Goal: Information Seeking & Learning: Learn about a topic

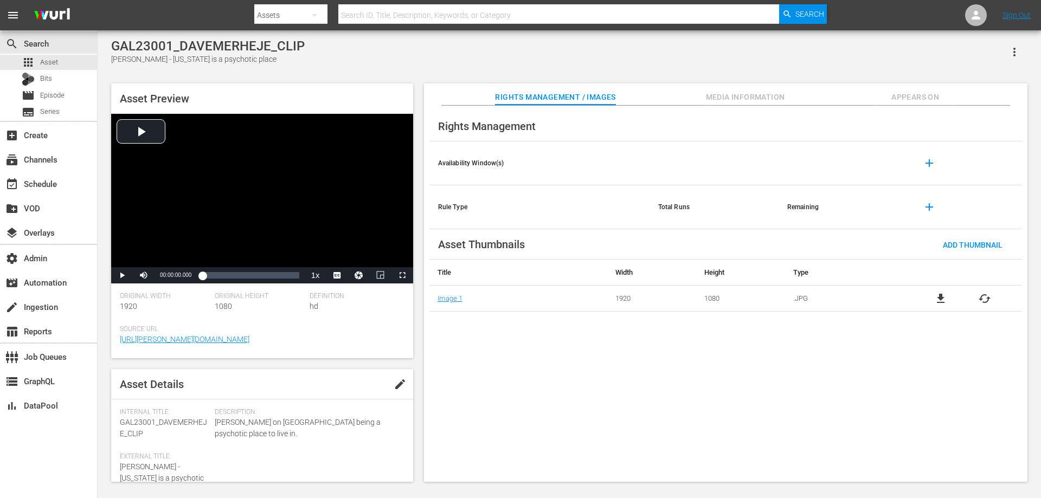
click at [896, 89] on button "Appears On" at bounding box center [914, 94] width 81 height 22
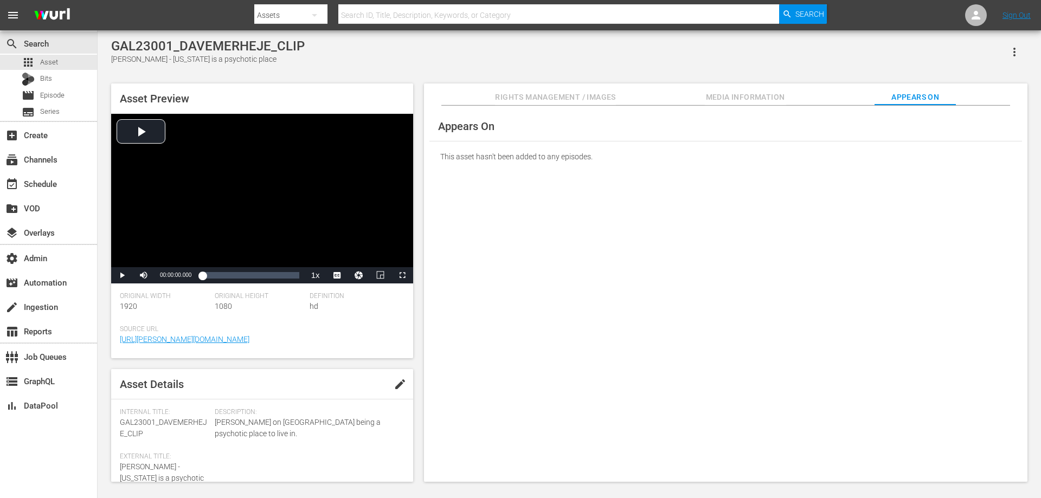
click at [578, 106] on hr at bounding box center [725, 105] width 569 height 1
click at [743, 100] on span "Media Information" at bounding box center [745, 98] width 81 height 14
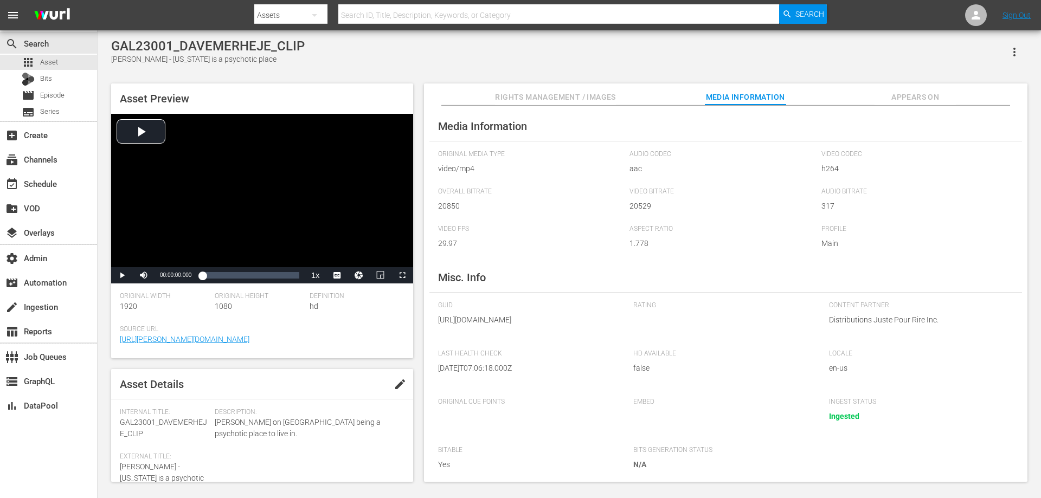
click at [583, 99] on span "Rights Management / Images" at bounding box center [555, 98] width 120 height 14
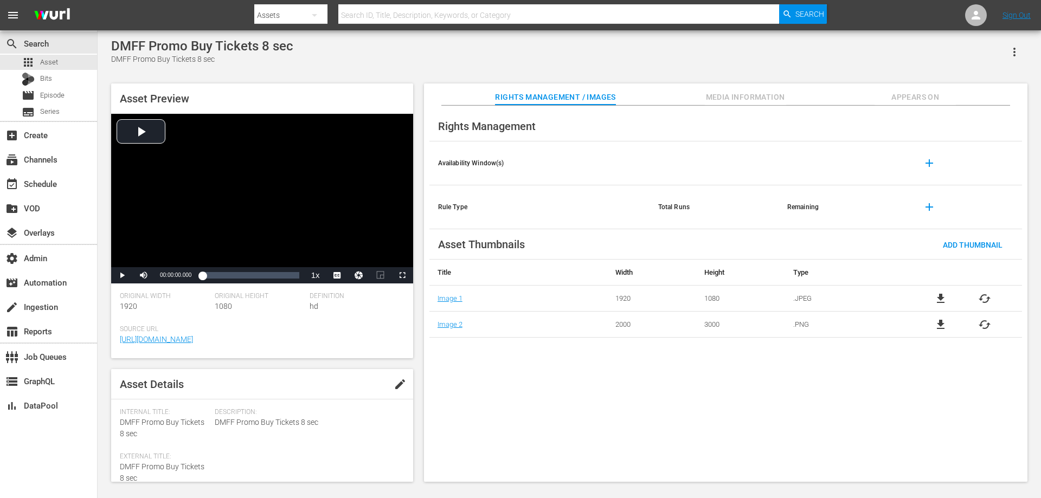
click at [918, 96] on span "Appears On" at bounding box center [914, 98] width 81 height 14
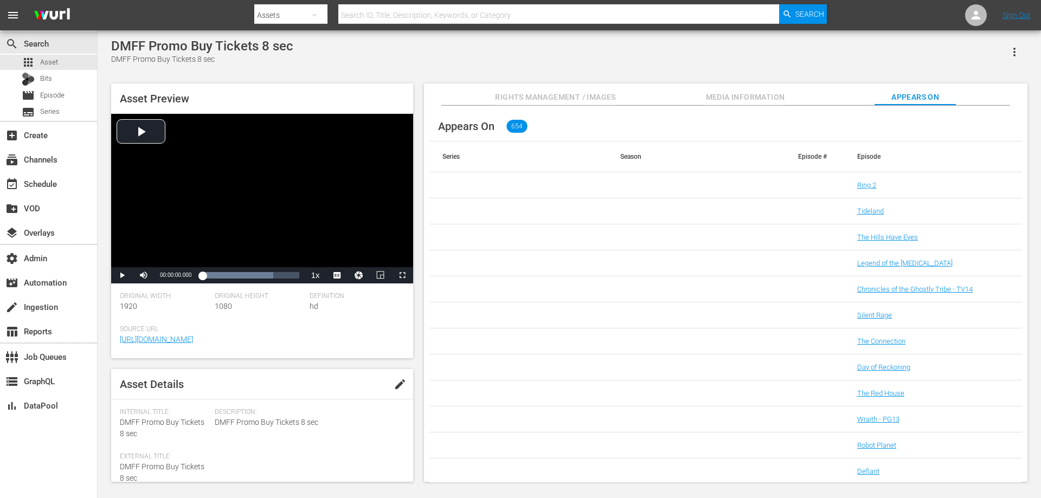
click at [579, 95] on span "Rights Management / Images" at bounding box center [555, 98] width 120 height 14
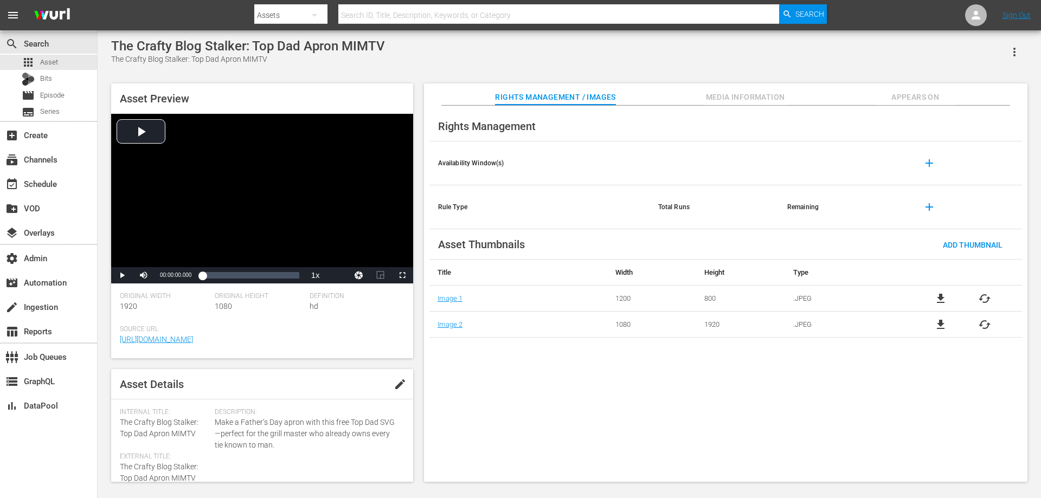
click at [921, 105] on button "Appears On" at bounding box center [914, 94] width 81 height 22
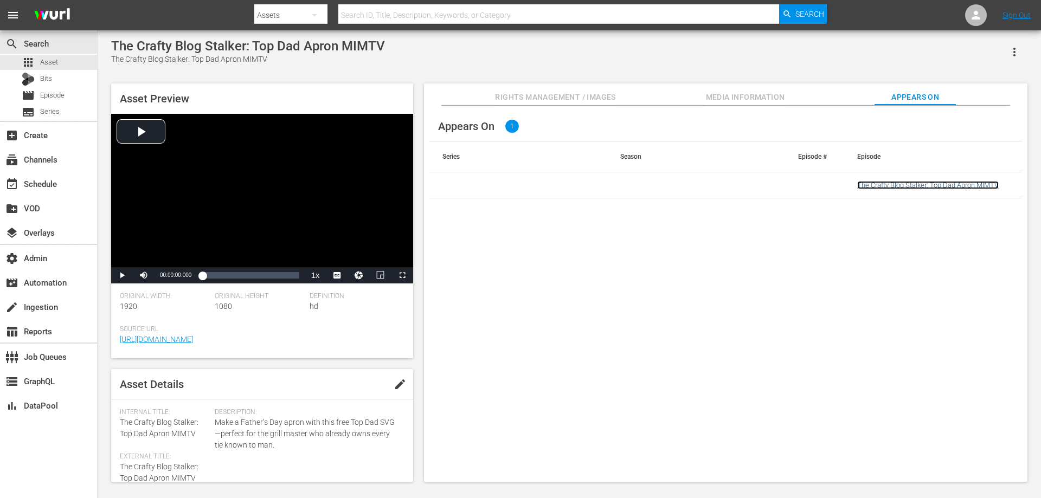
click at [902, 184] on link "The Crafty Blog Stalker: Top Dad Apron MIMTV" at bounding box center [927, 185] width 141 height 8
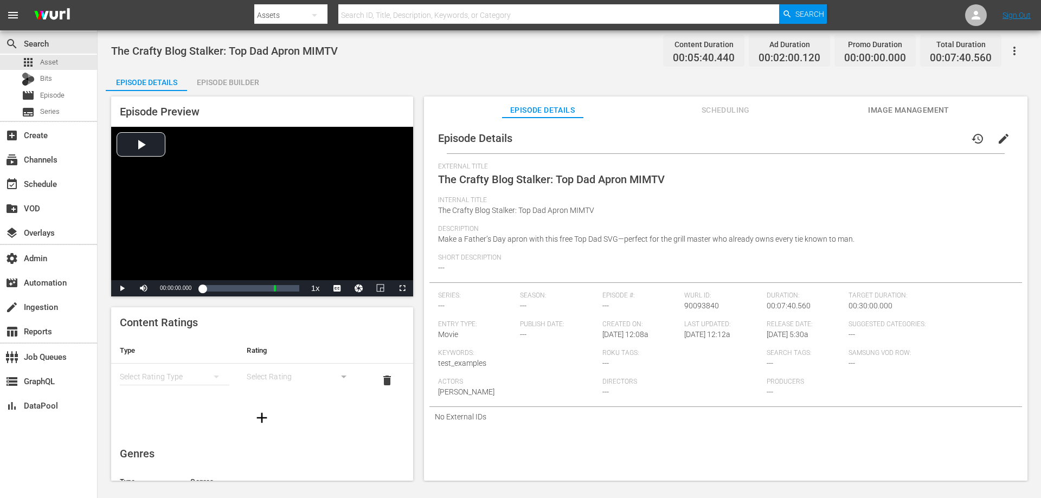
click at [703, 106] on span "Scheduling" at bounding box center [725, 111] width 81 height 14
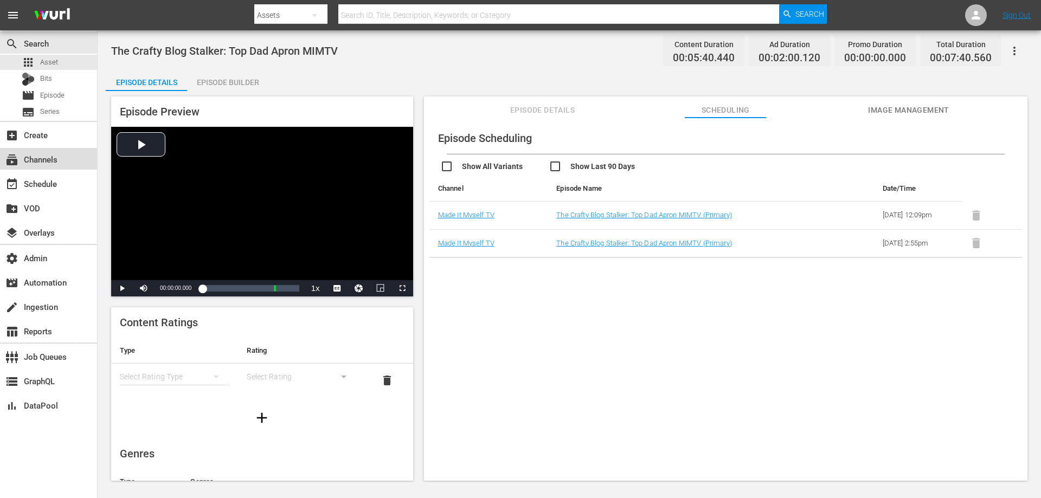
click at [57, 161] on div "subscriptions Channels" at bounding box center [30, 158] width 61 height 10
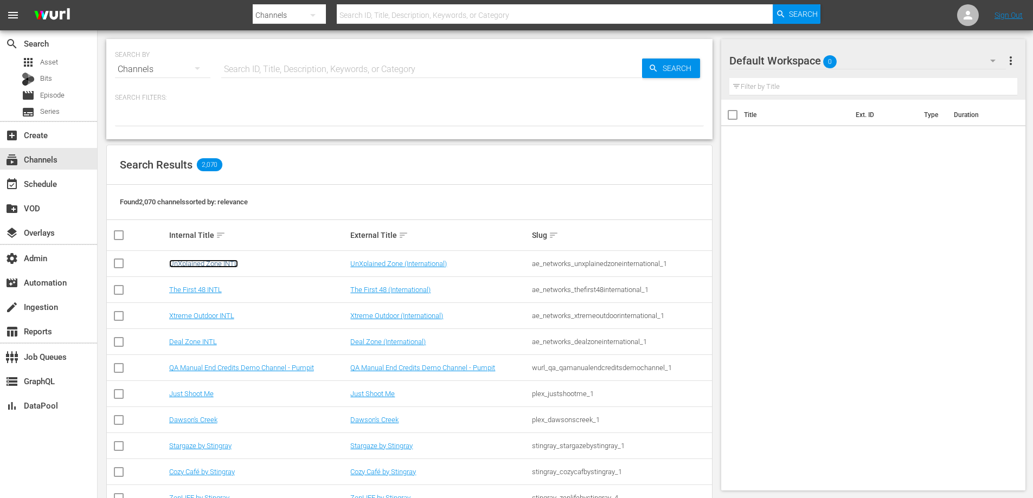
click at [216, 262] on link "UnXplained Zone INTL" at bounding box center [203, 264] width 69 height 8
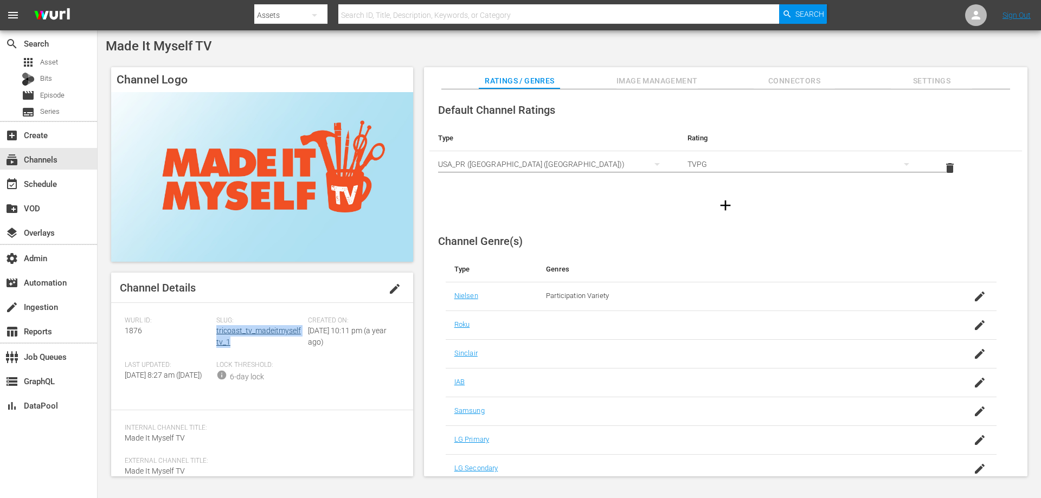
drag, startPoint x: 233, startPoint y: 343, endPoint x: 216, endPoint y: 331, distance: 20.3
click at [216, 331] on div "Slug: tricoast_tv_madeitmyselftv_1" at bounding box center [262, 339] width 92 height 44
copy link "tricoast_tv_madeitmyselftv_1"
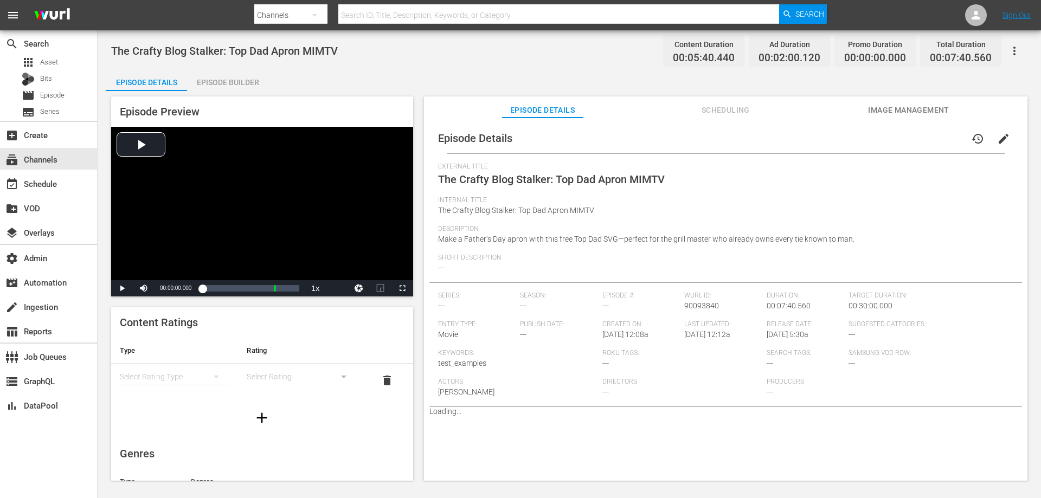
click at [749, 108] on span "Scheduling" at bounding box center [725, 111] width 81 height 14
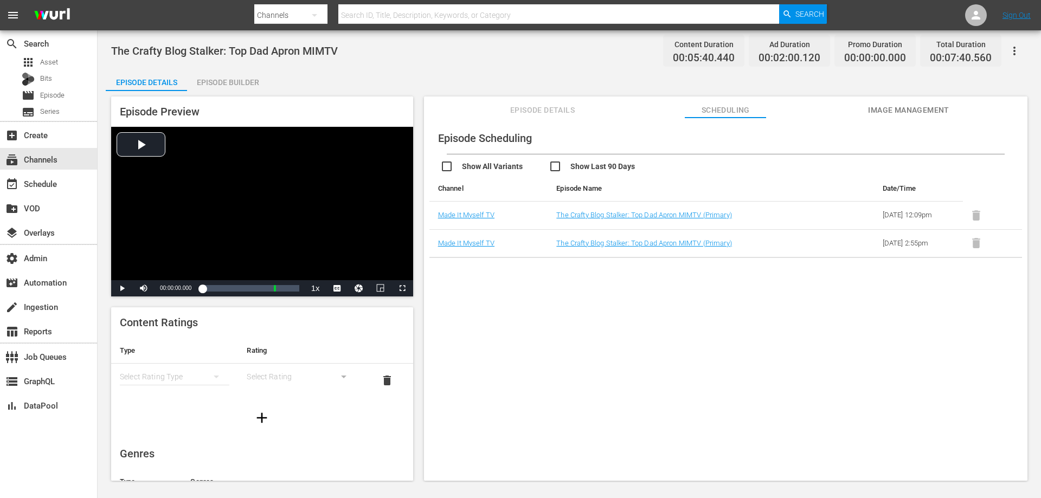
click at [555, 111] on span "Episode Details" at bounding box center [542, 111] width 81 height 14
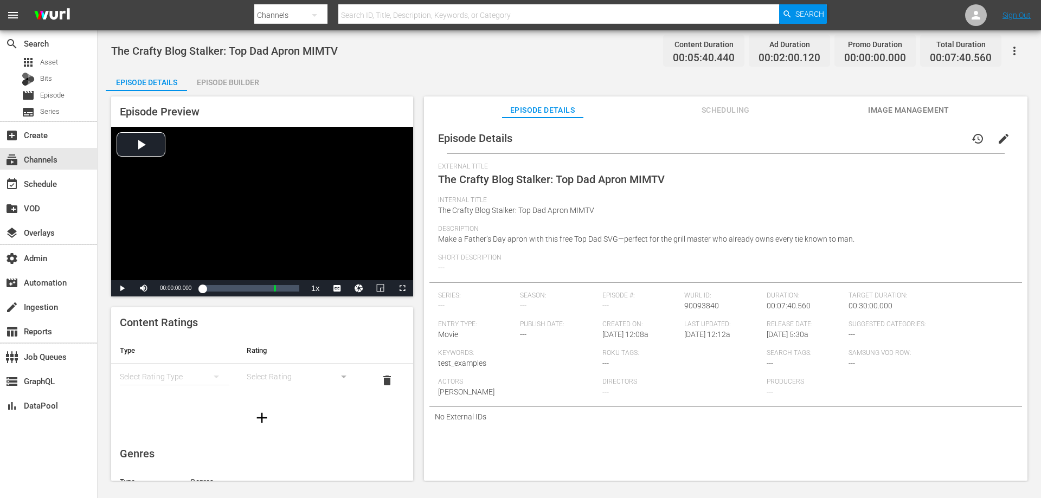
click at [236, 82] on div "Episode Builder" at bounding box center [227, 82] width 81 height 26
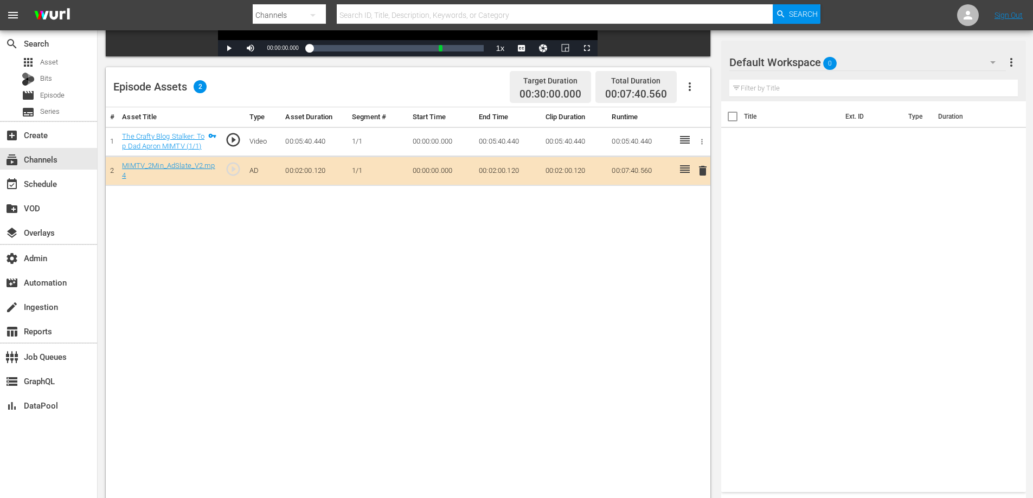
scroll to position [282, 0]
